Goal: Information Seeking & Learning: Learn about a topic

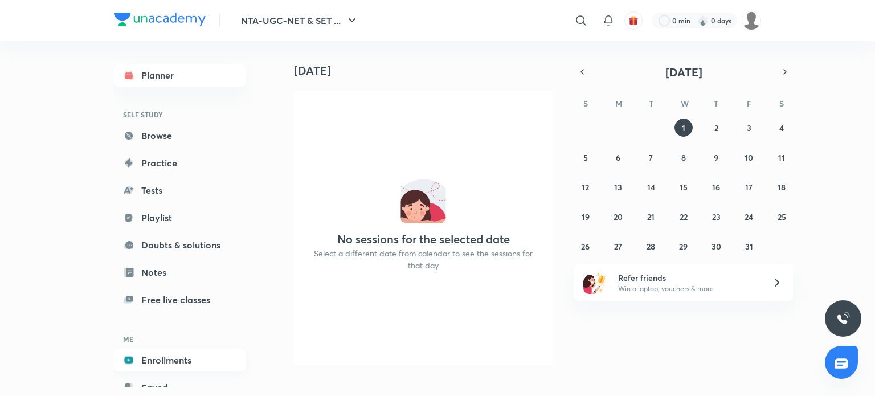
click at [145, 363] on link "Enrollments" at bounding box center [180, 360] width 132 height 23
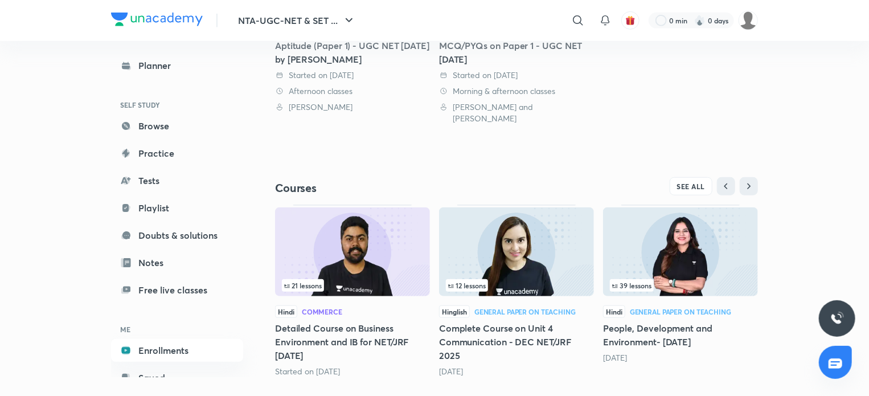
scroll to position [394, 0]
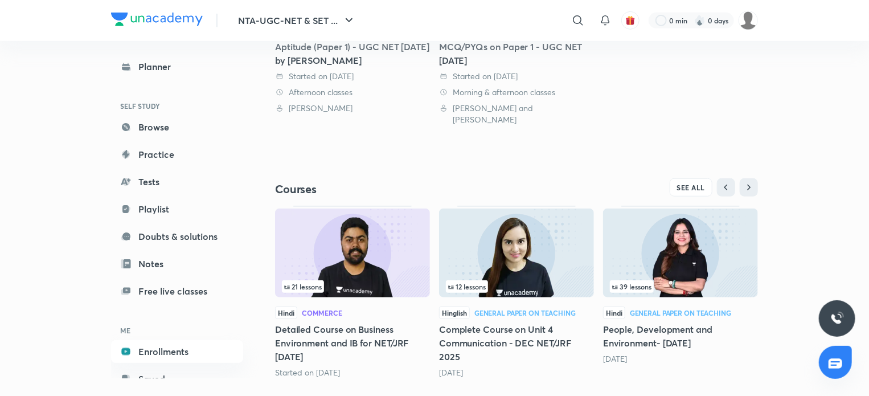
click at [679, 225] on img at bounding box center [680, 252] width 155 height 89
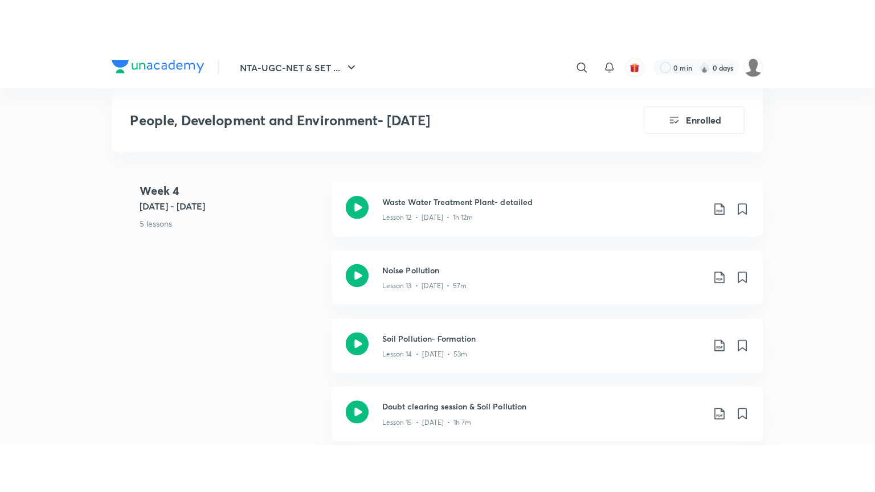
scroll to position [1564, 0]
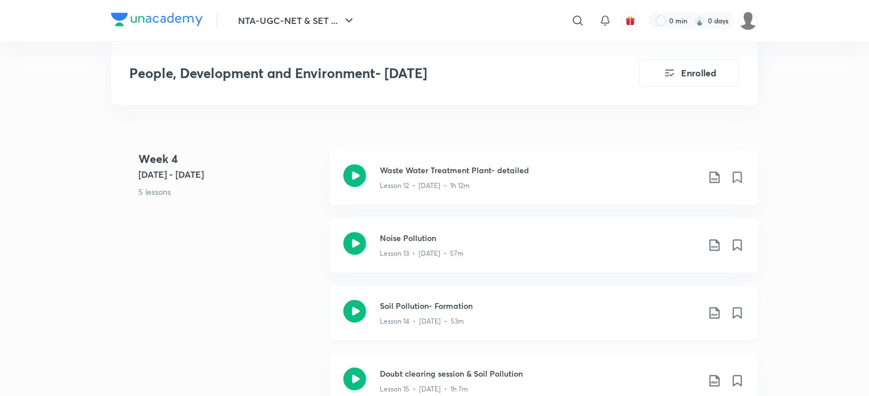
click at [417, 312] on h3 "Soil Pollution- Formation" at bounding box center [539, 306] width 319 height 12
